Goal: Task Accomplishment & Management: Manage account settings

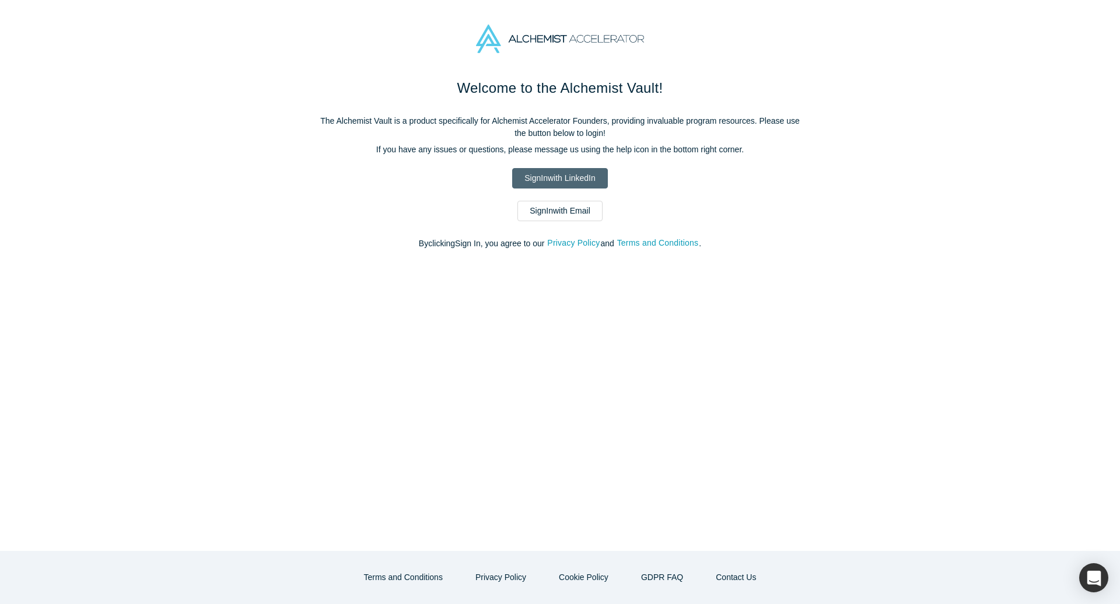
click at [567, 181] on link "Sign In with LinkedIn" at bounding box center [559, 178] width 95 height 20
click at [566, 218] on link "Sign In with Email" at bounding box center [559, 211] width 85 height 20
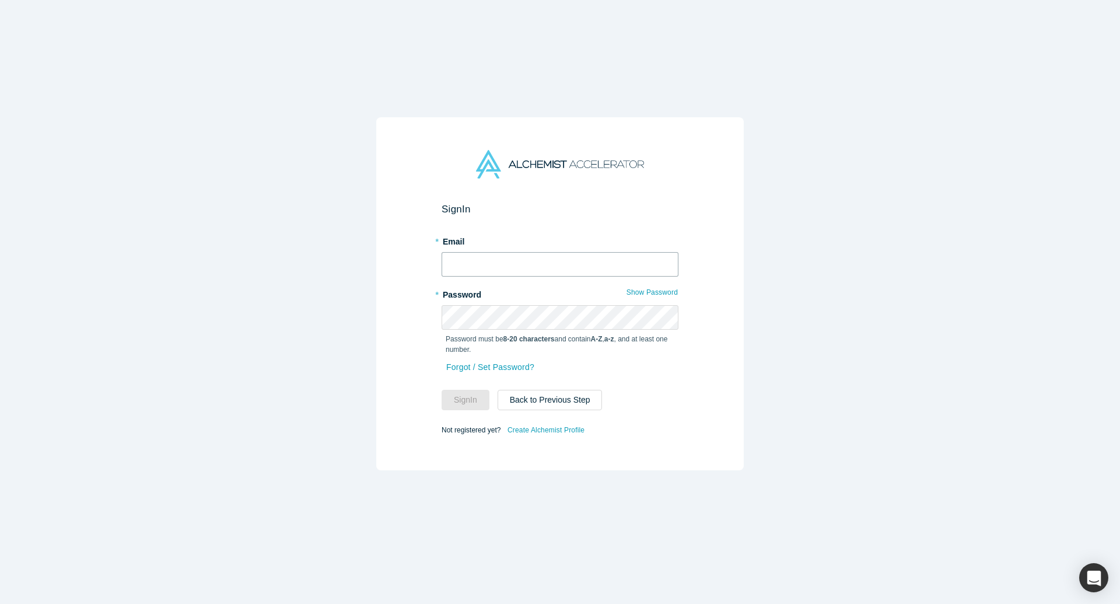
click at [566, 257] on input "text" at bounding box center [559, 264] width 237 height 24
click at [532, 258] on input "text" at bounding box center [559, 264] width 237 height 24
click at [523, 266] on input "text" at bounding box center [559, 264] width 237 height 24
type input "rahulbasu.710@gmail.com"
click at [481, 366] on link "Forgot / Set Password?" at bounding box center [490, 367] width 89 height 20
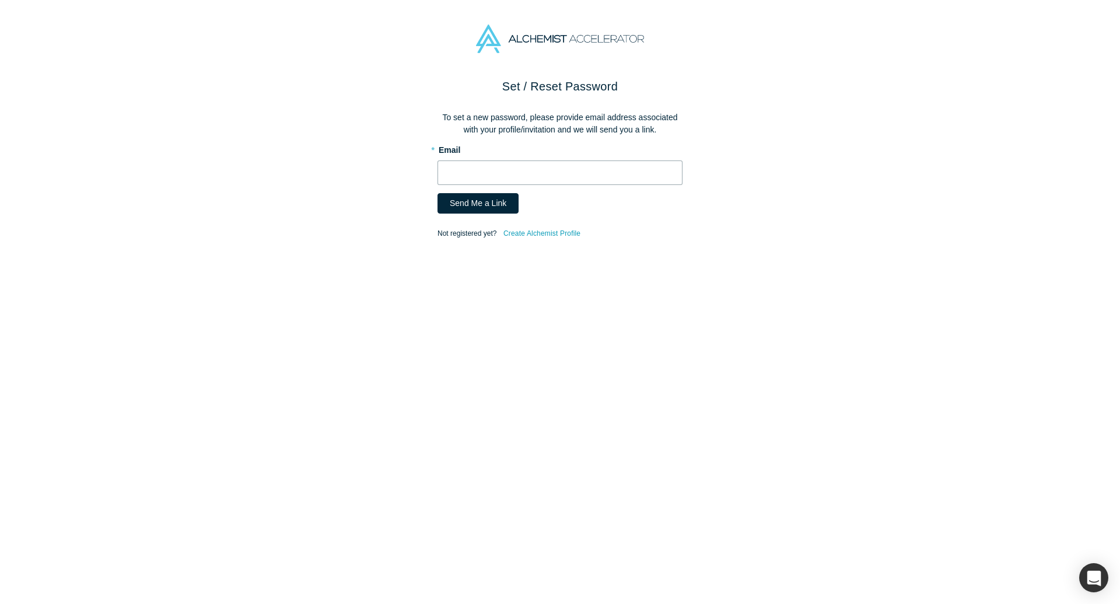
click at [504, 170] on input "text" at bounding box center [559, 172] width 245 height 24
type input "rahulbasu.710@gmail.com"
click at [497, 208] on button "Send Me a Link" at bounding box center [477, 203] width 81 height 20
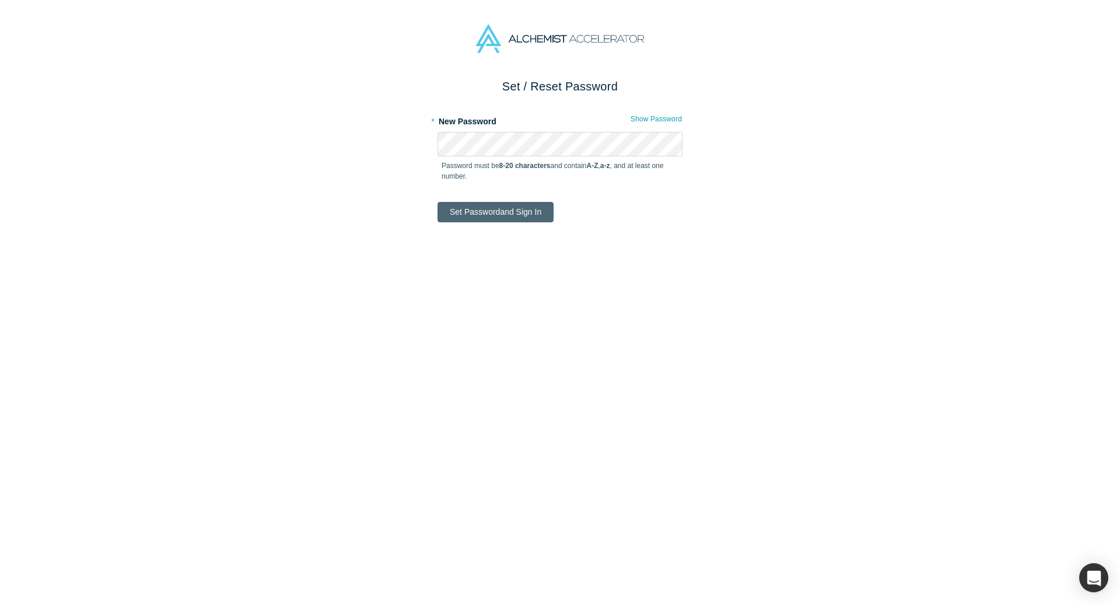
click at [510, 208] on button "Set Password and Sign In" at bounding box center [495, 212] width 116 height 20
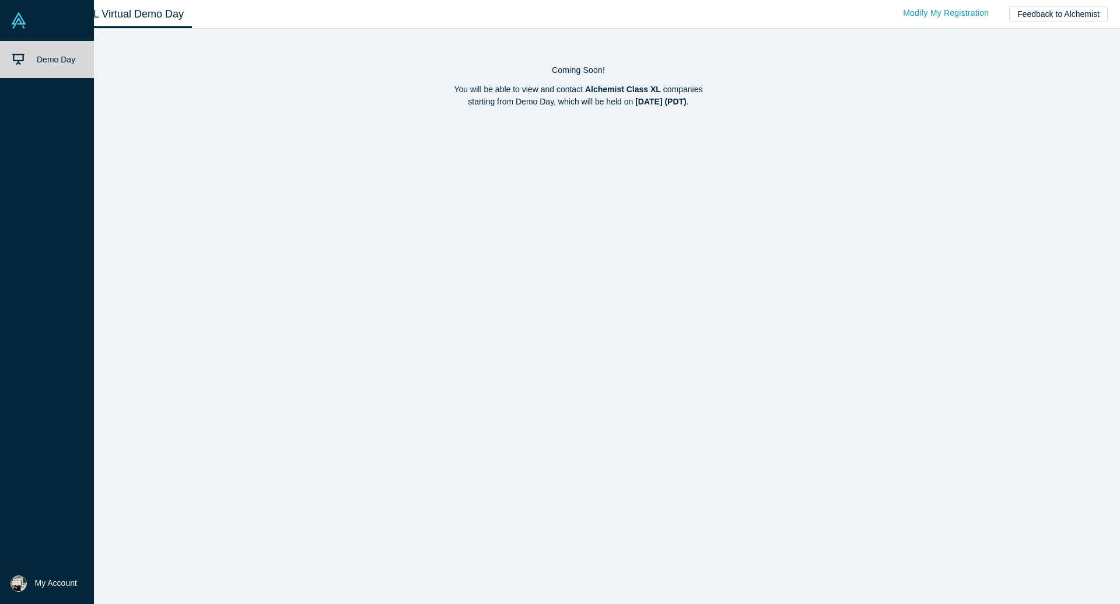
click at [17, 20] on img at bounding box center [18, 20] width 16 height 16
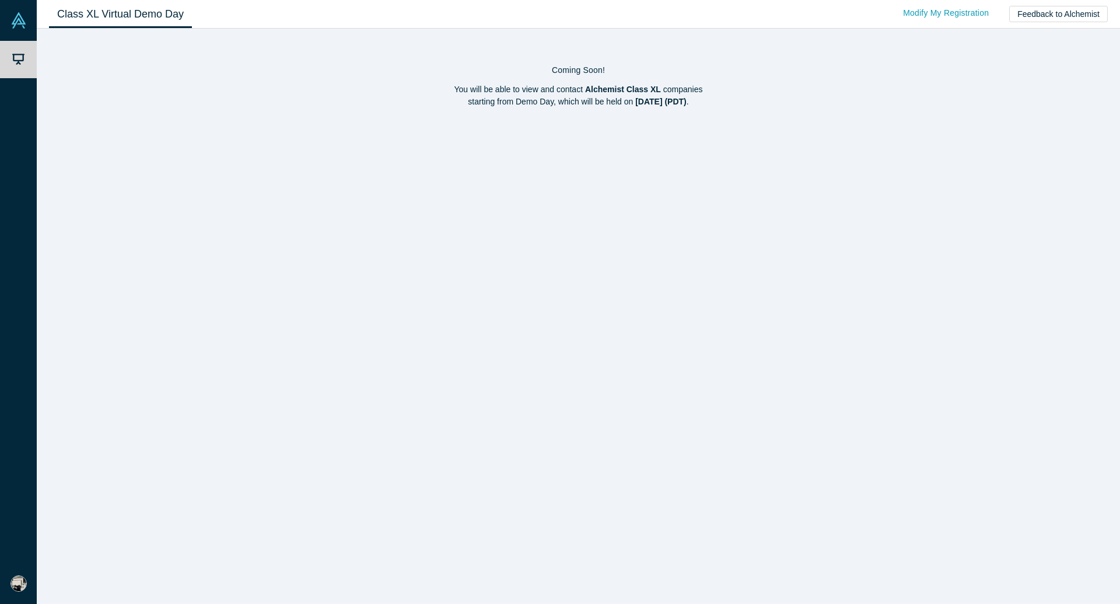
click at [652, 100] on strong "[DATE] (PDT)" at bounding box center [660, 101] width 51 height 9
drag, startPoint x: 519, startPoint y: 88, endPoint x: 658, endPoint y: 128, distance: 144.9
click at [658, 126] on div "Coming Soon! You will be able to view and contact Alchemist Class XL companies …" at bounding box center [578, 316] width 1083 height 575
click at [658, 128] on div "Coming Soon! You will be able to view and contact Alchemist Class XL companies …" at bounding box center [578, 316] width 1083 height 575
drag, startPoint x: 439, startPoint y: 90, endPoint x: 681, endPoint y: 139, distance: 247.1
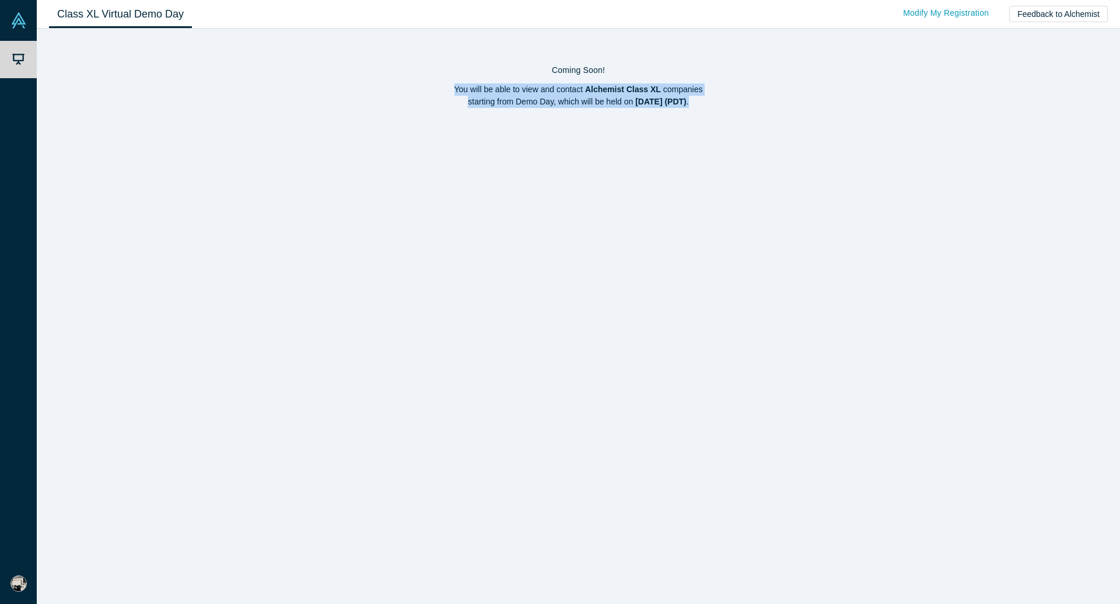
click at [681, 139] on div "Coming Soon! You will be able to view and contact Alchemist Class XL companies …" at bounding box center [578, 316] width 1083 height 575
click at [581, 142] on div "Coming Soon! You will be able to view and contact Alchemist Class XL companies …" at bounding box center [578, 316] width 1083 height 575
click at [579, 95] on p "You will be able to view and contact Alchemist Class XL companies starting from…" at bounding box center [578, 95] width 1059 height 24
drag, startPoint x: 454, startPoint y: 85, endPoint x: 694, endPoint y: 115, distance: 241.6
click at [693, 115] on div "Coming Soon! You will be able to view and contact Alchemist Class XL companies …" at bounding box center [578, 82] width 1059 height 67
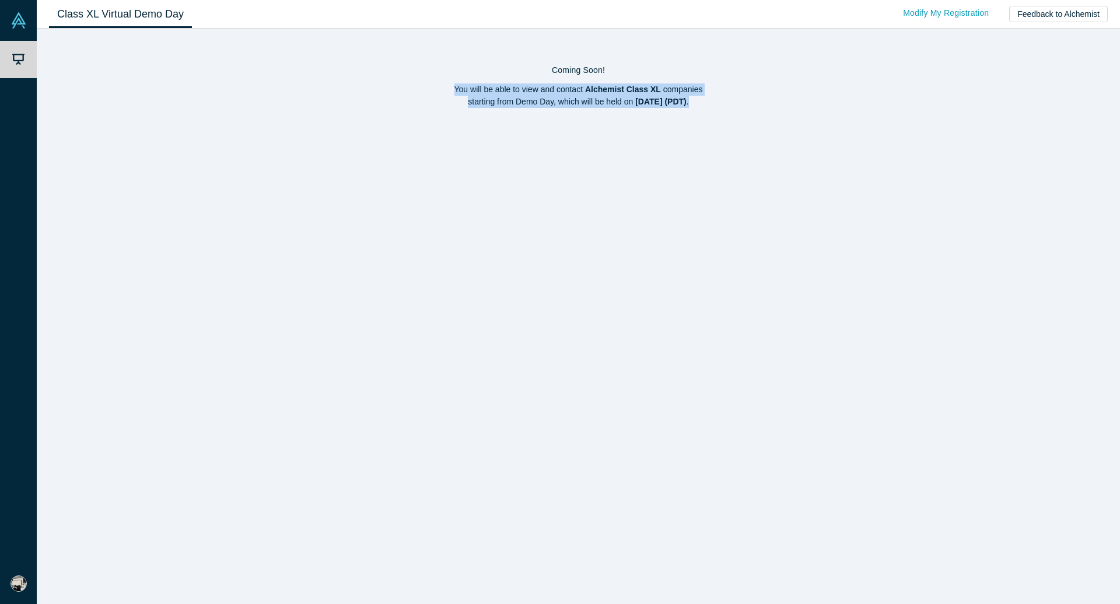
click at [694, 115] on div "Coming Soon! You will be able to view and contact Alchemist Class XL companies …" at bounding box center [578, 82] width 1059 height 67
click at [372, 392] on div "Coming Soon! You will be able to view and contact Alchemist Class XL companies …" at bounding box center [578, 316] width 1083 height 575
click at [934, 14] on link "Modify My Registration" at bounding box center [946, 13] width 110 height 20
